Goal: Use online tool/utility: Use online tool/utility

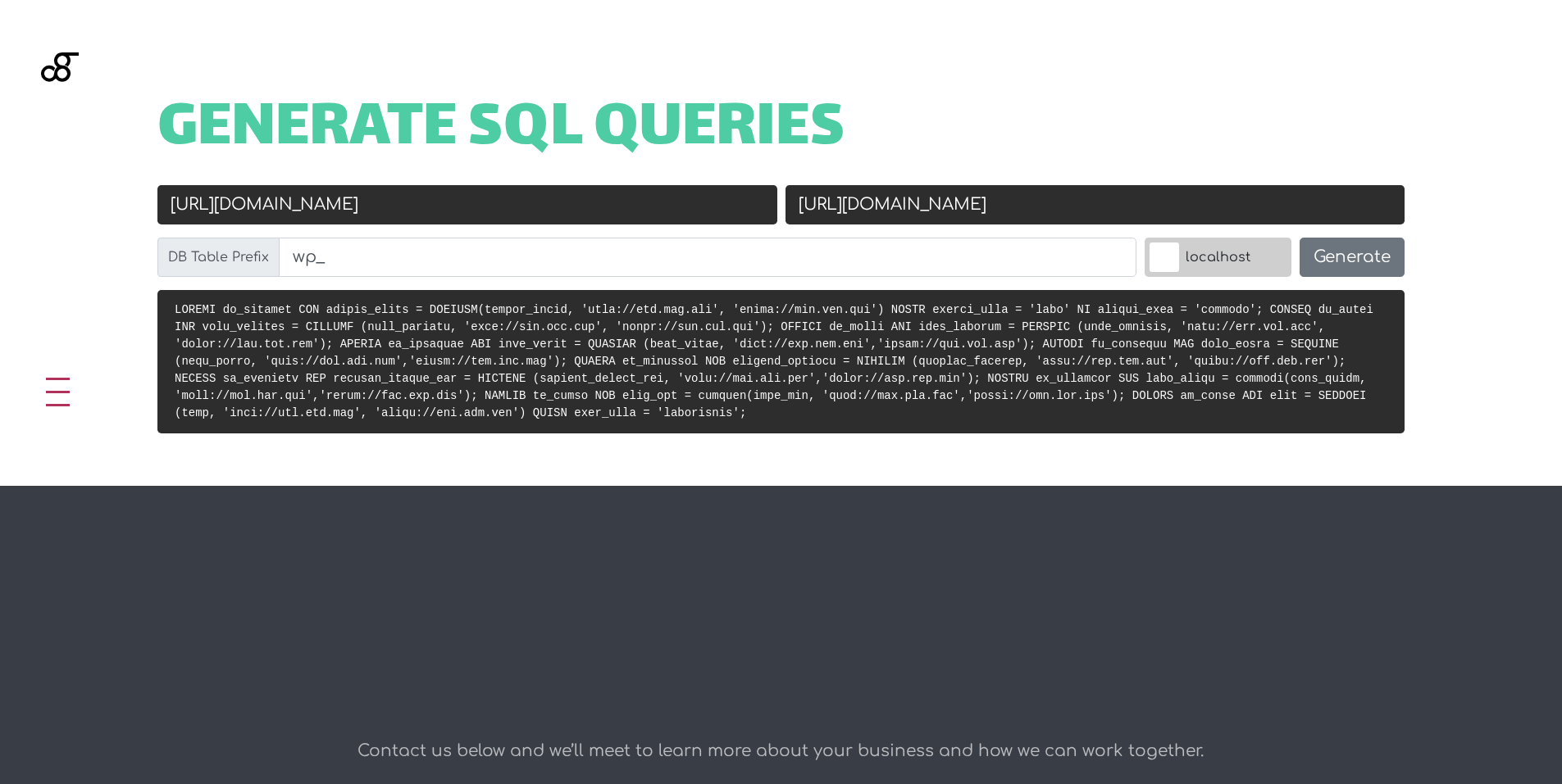
scroll to position [654, 0]
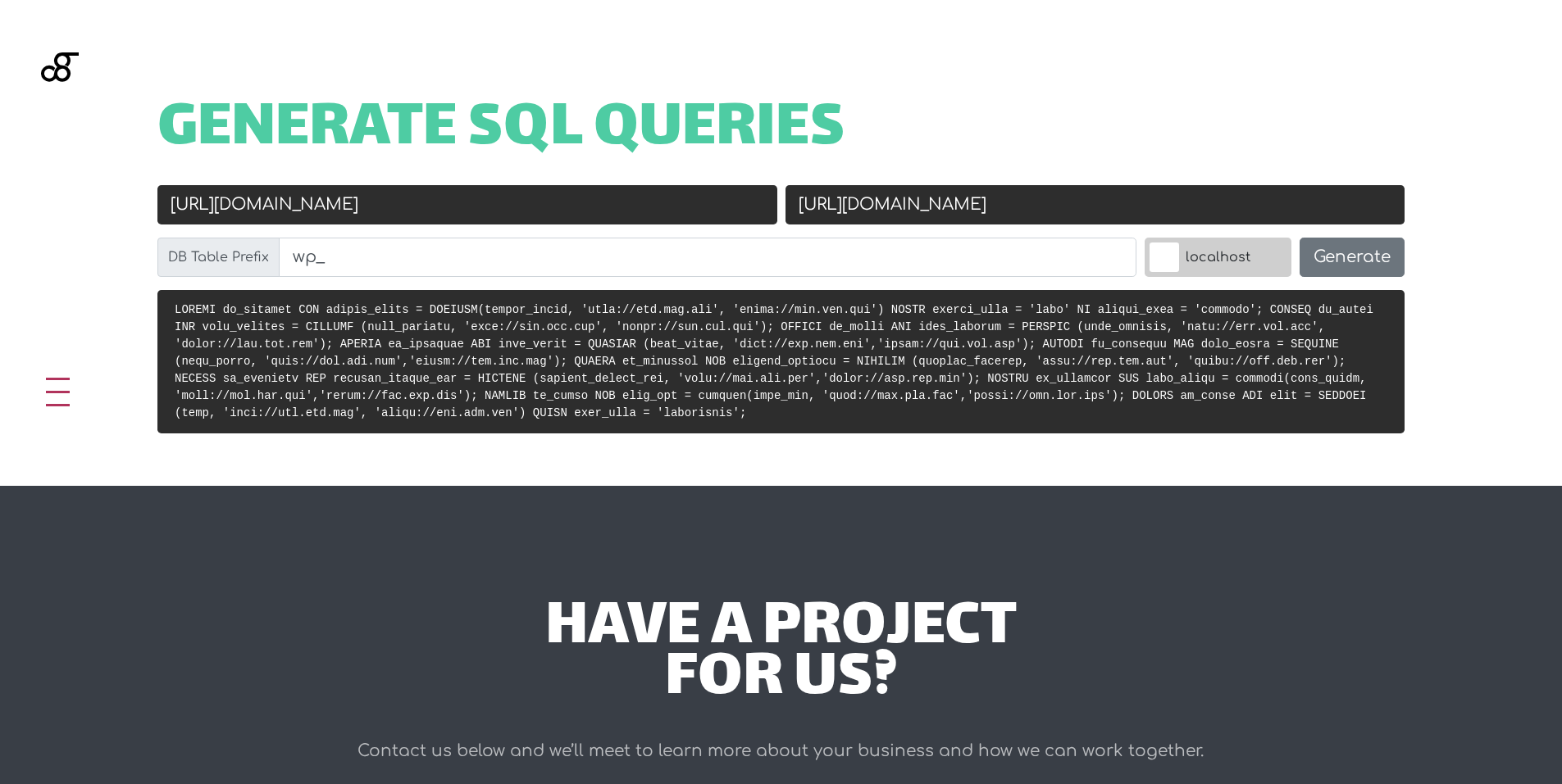
click at [616, 199] on input "[URL][DOMAIN_NAME]" at bounding box center [467, 204] width 620 height 39
paste input "[DOMAIN_NAME]"
type input "[DOMAIN_NAME]"
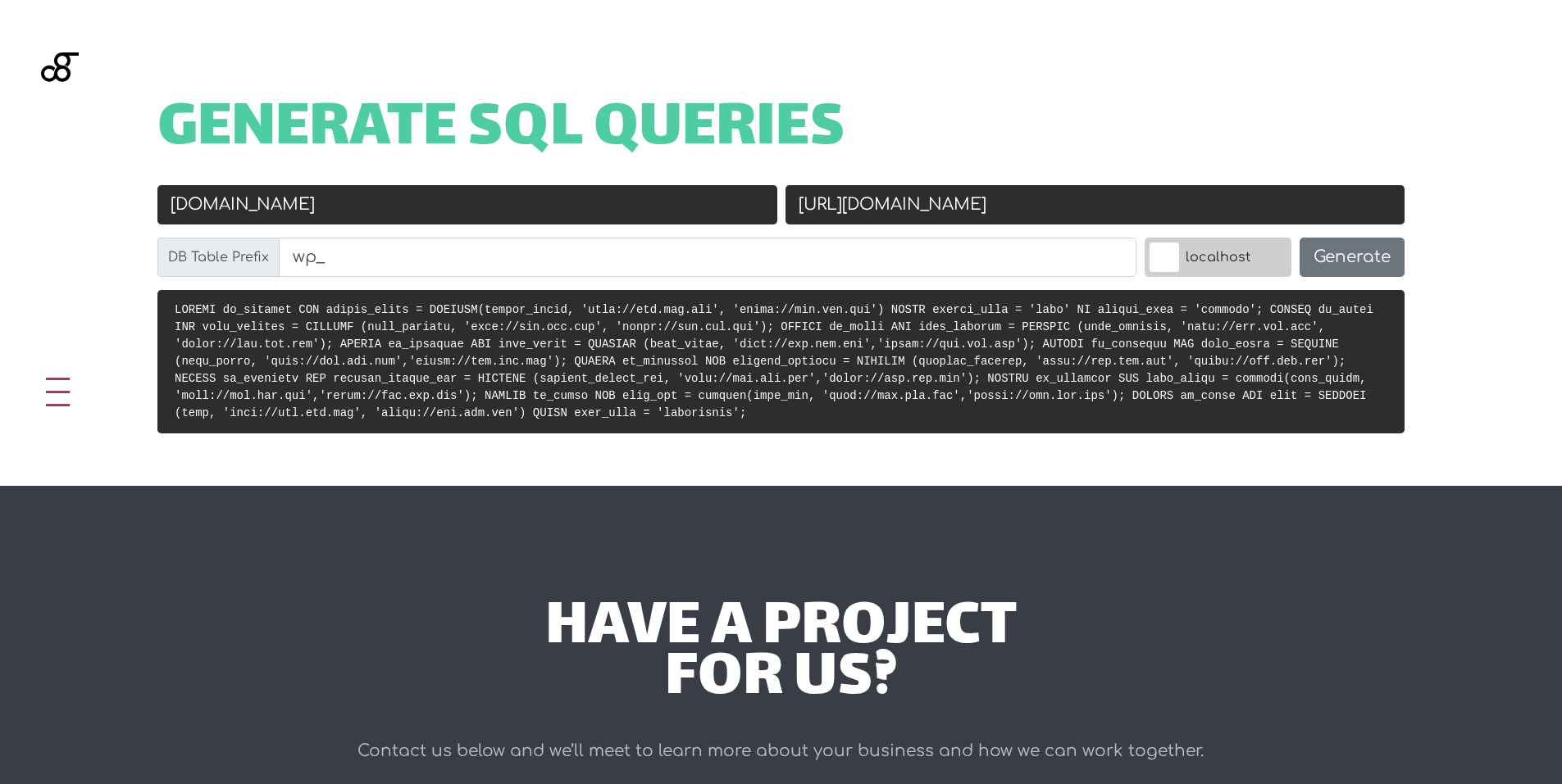
click at [994, 204] on input "[URL][DOMAIN_NAME]" at bounding box center [1095, 204] width 620 height 39
paste input "[DOMAIN_NAME]"
click at [794, 201] on input "[DOMAIN_NAME]" at bounding box center [1095, 204] width 620 height 39
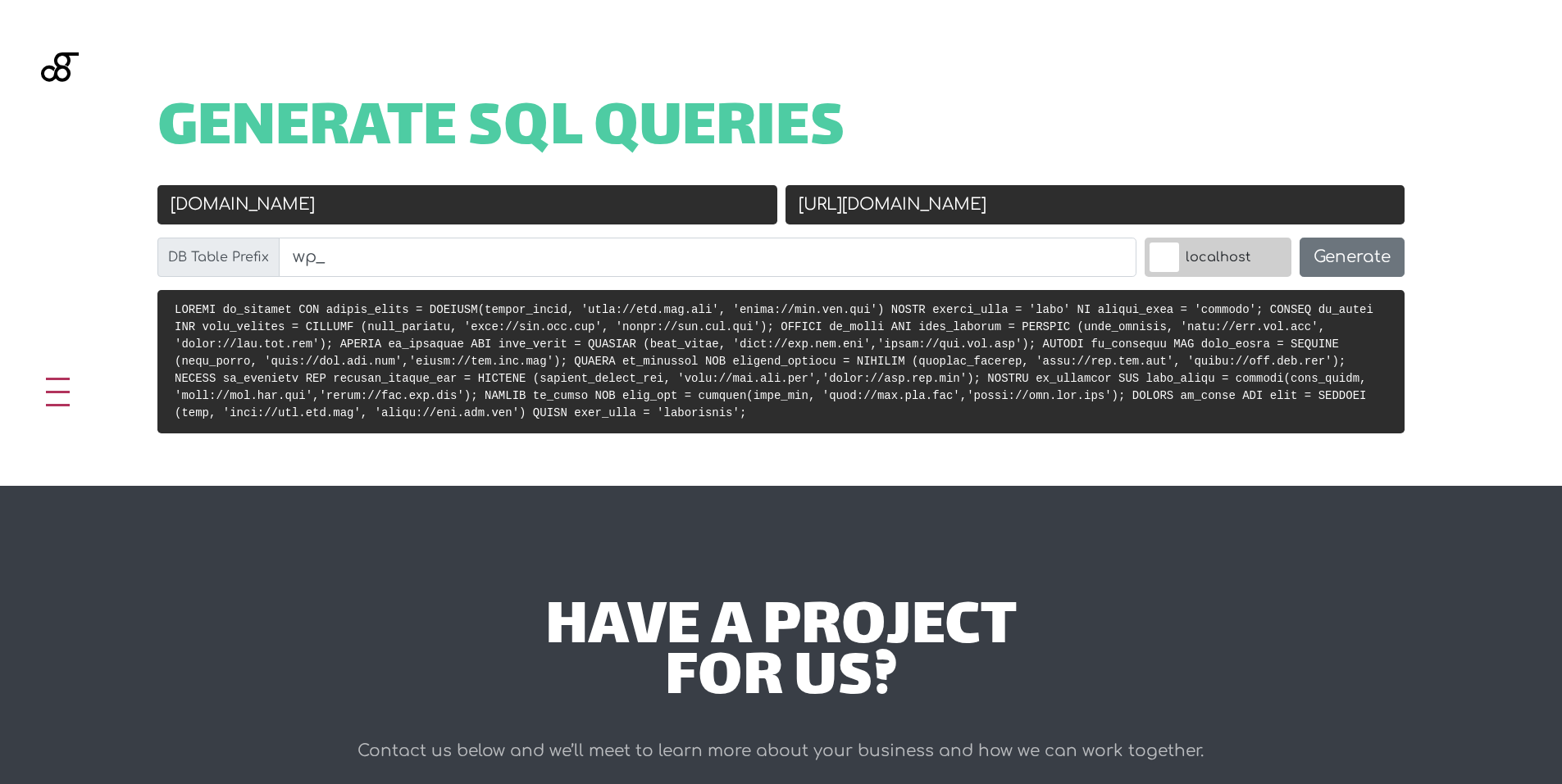
type input "[URL][DOMAIN_NAME]"
click at [169, 196] on input "[DOMAIN_NAME]" at bounding box center [467, 204] width 620 height 39
click at [172, 208] on input "[DOMAIN_NAME]" at bounding box center [467, 204] width 620 height 39
paste input "https://"
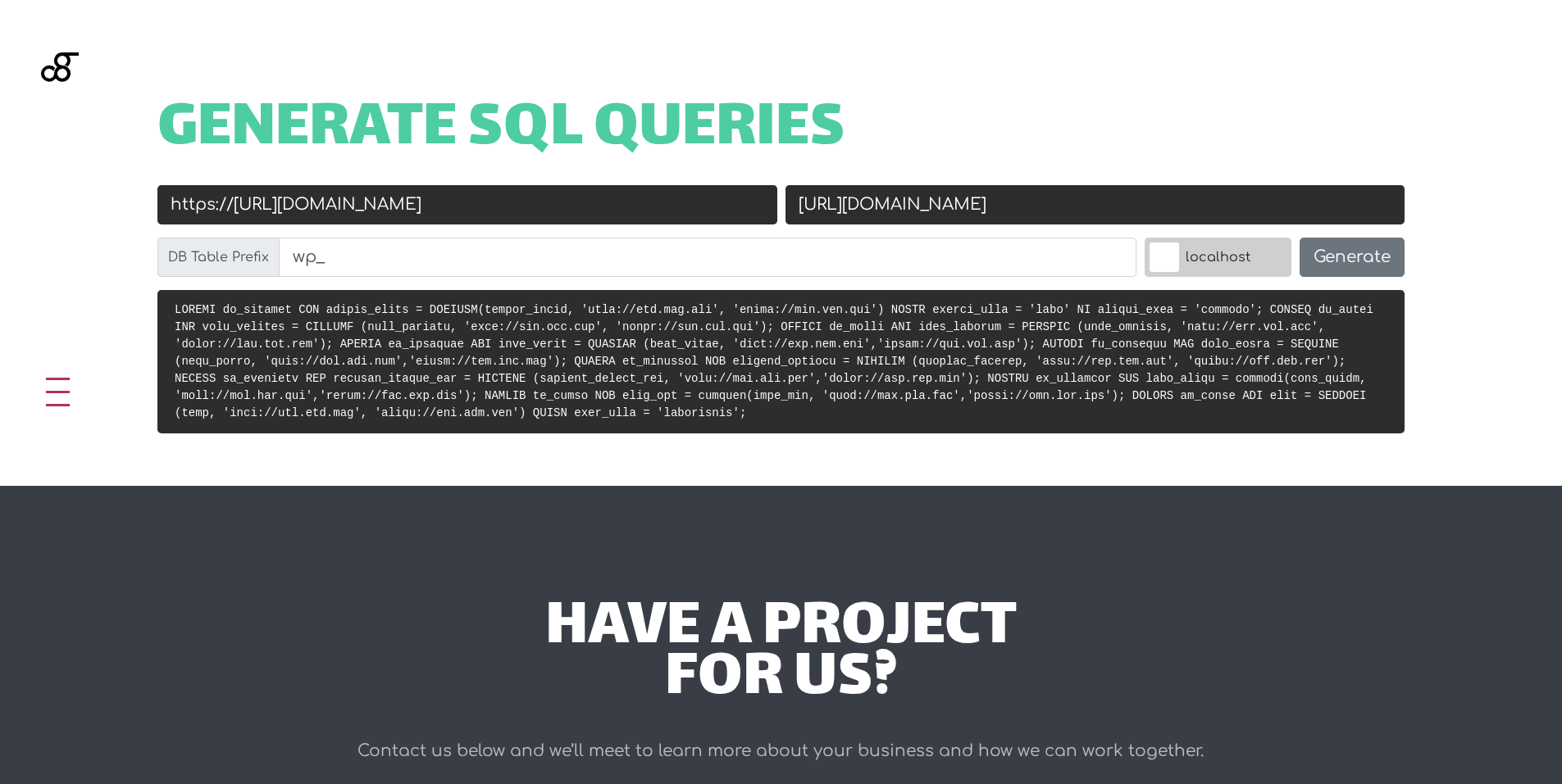
drag, startPoint x: 797, startPoint y: 208, endPoint x: 649, endPoint y: 208, distance: 148.0
click at [649, 208] on div "Old URL https://[URL][DOMAIN_NAME] New URL [URL][DOMAIN_NAME] DB Table Prefix w…" at bounding box center [781, 237] width 1256 height 105
drag, startPoint x: 296, startPoint y: 206, endPoint x: 232, endPoint y: 214, distance: 64.5
click at [232, 214] on input "https://[URL][DOMAIN_NAME]" at bounding box center [467, 204] width 620 height 39
type input "[URL][DOMAIN_NAME]"
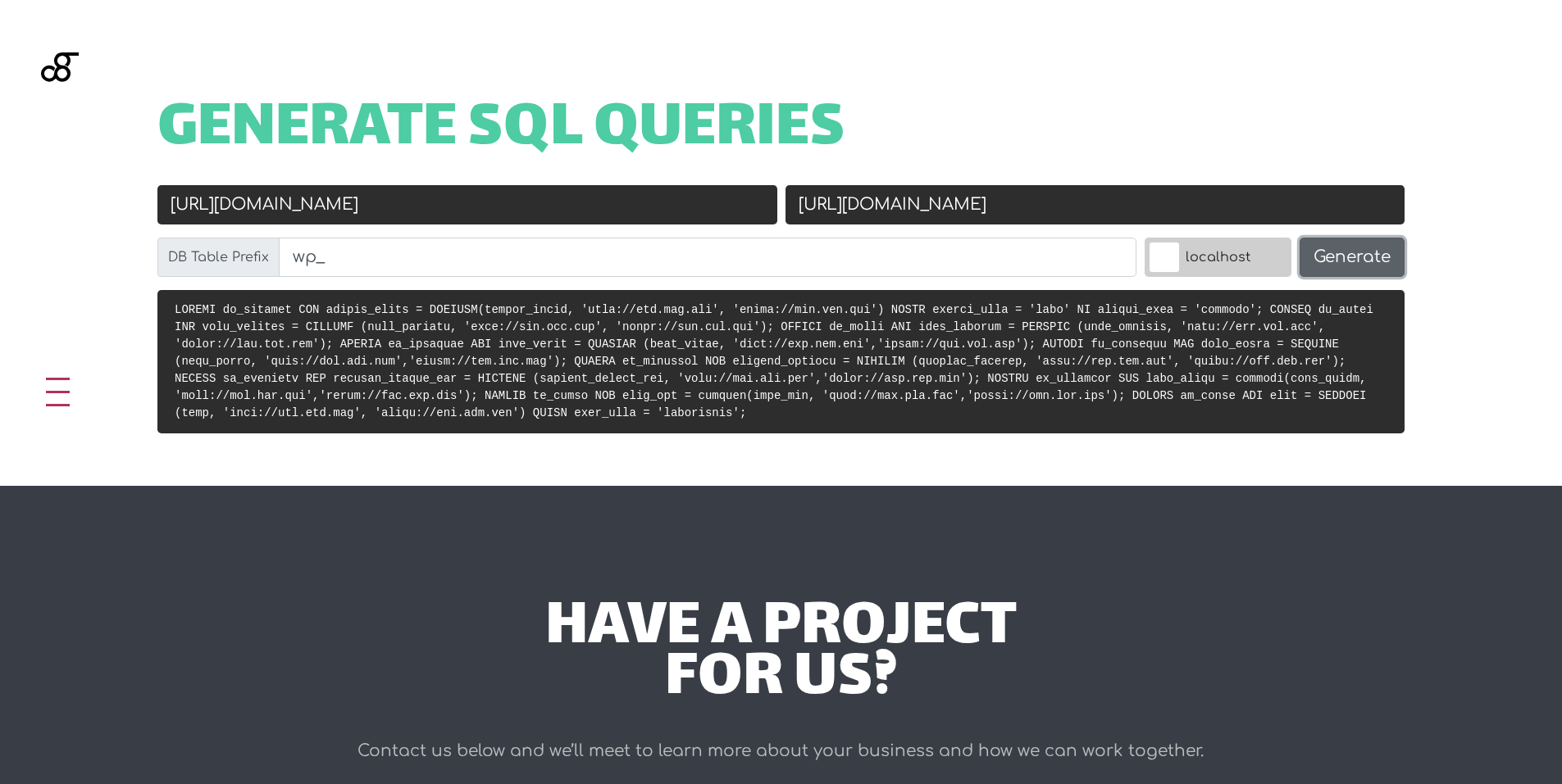
click at [1364, 254] on button "Generate" at bounding box center [1351, 256] width 105 height 39
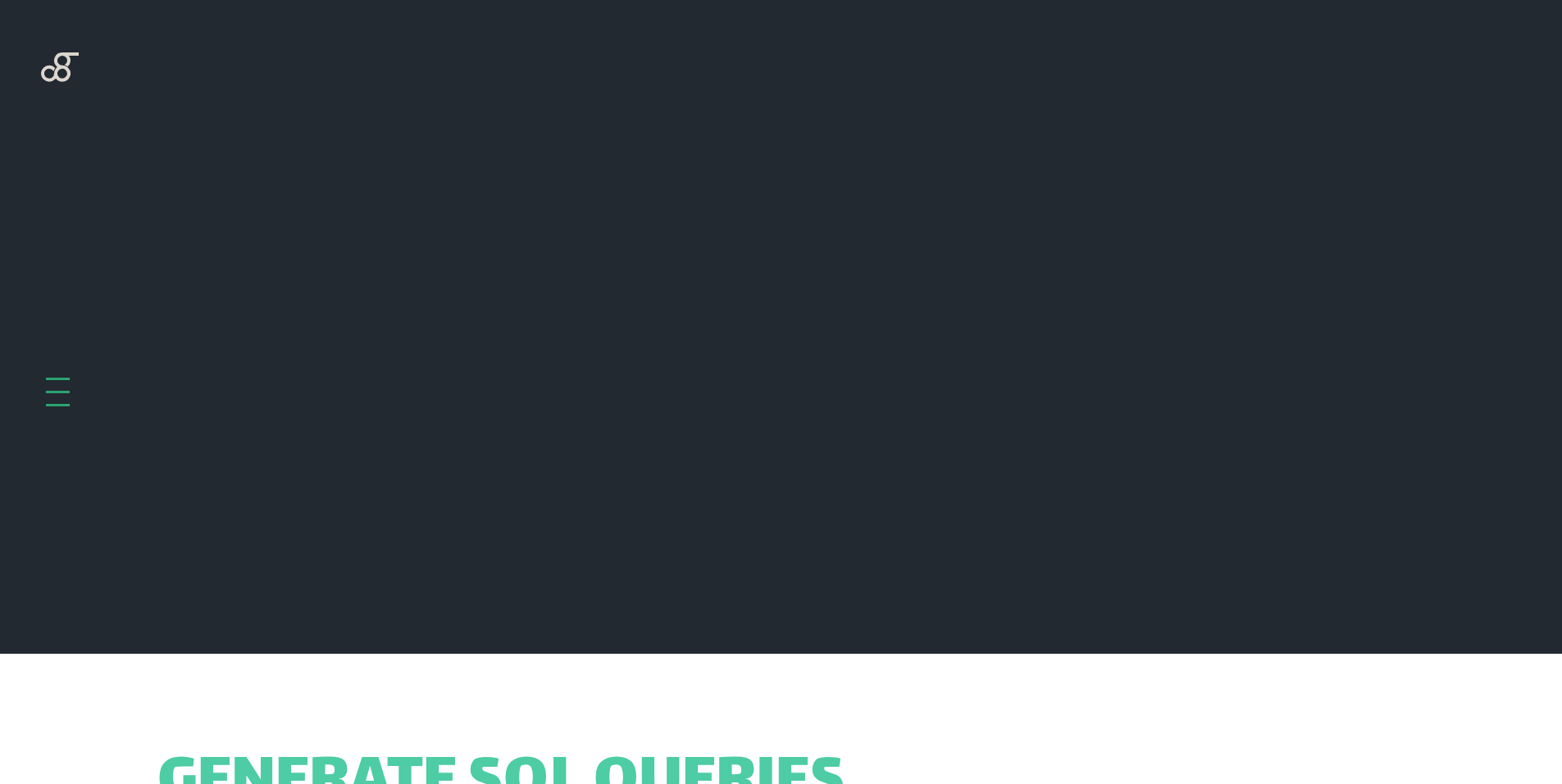
scroll to position [654, 0]
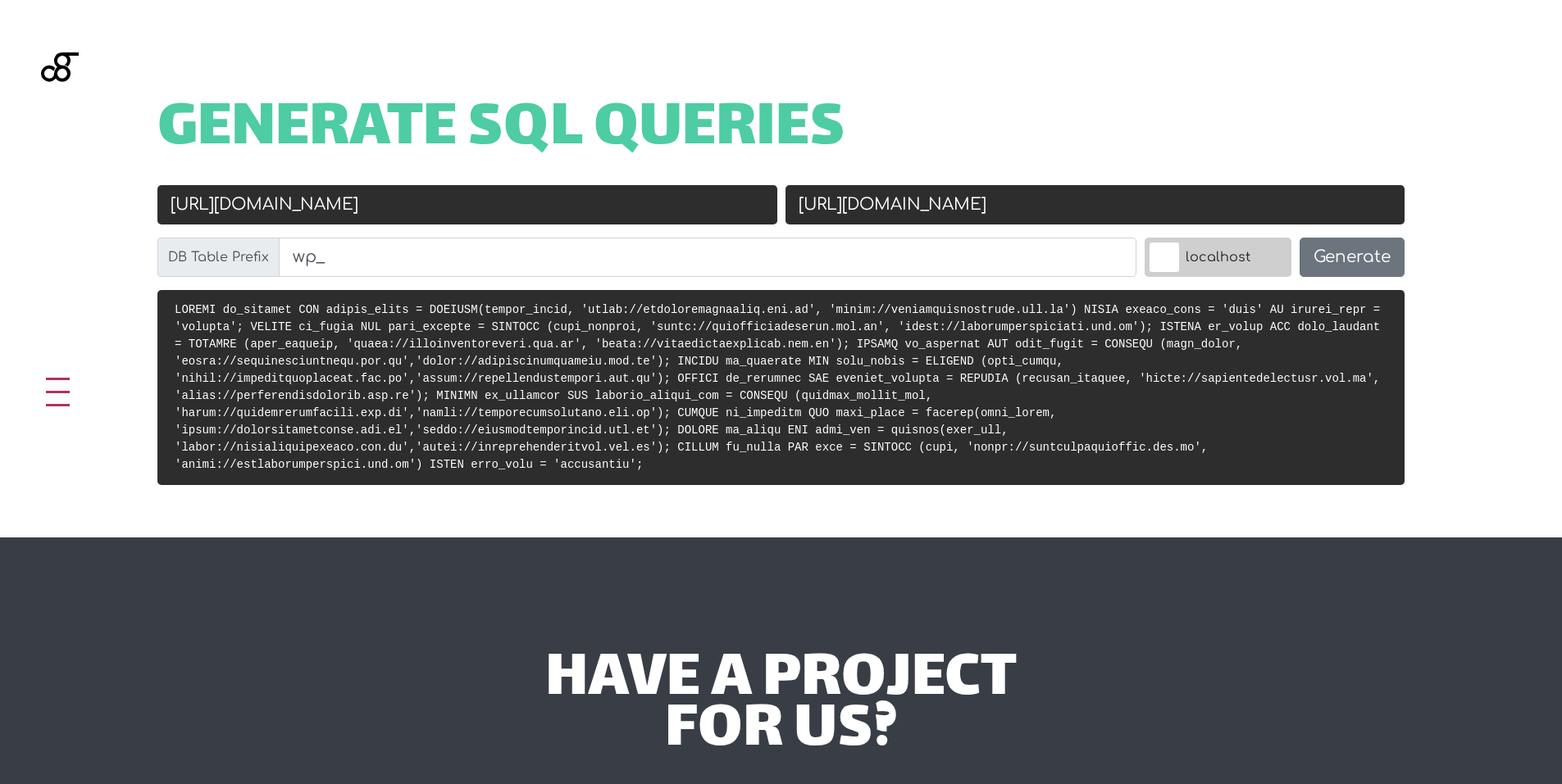
click at [1368, 306] on pre at bounding box center [781, 388] width 1248 height 196
